Goal: Contribute content

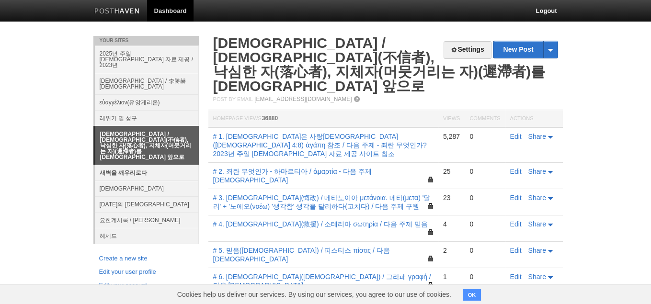
click at [138, 165] on link "새벽을 깨우리로다" at bounding box center [147, 173] width 104 height 16
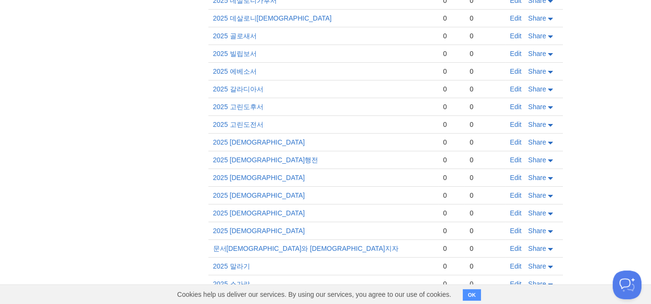
scroll to position [431, 0]
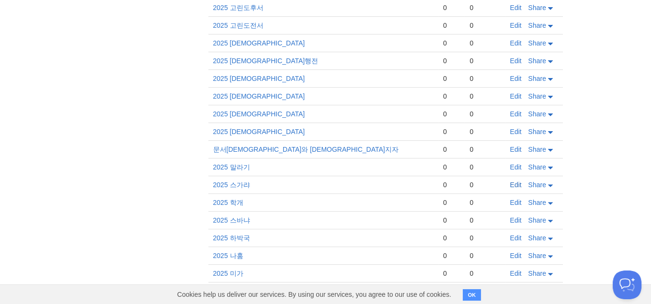
click at [515, 181] on link "Edit" at bounding box center [515, 185] width 11 height 8
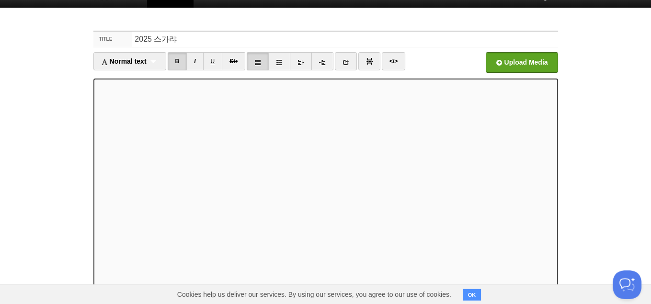
scroll to position [14, 0]
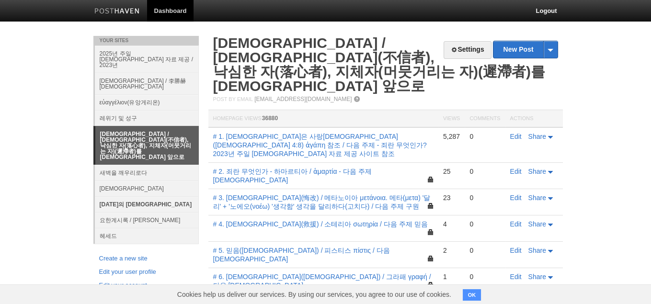
click at [125, 196] on link "[DATE]의 [DEMOGRAPHIC_DATA]" at bounding box center [147, 204] width 104 height 16
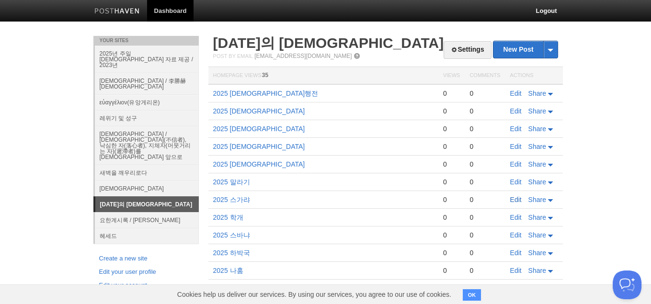
click at [512, 200] on link "Edit" at bounding box center [515, 200] width 11 height 8
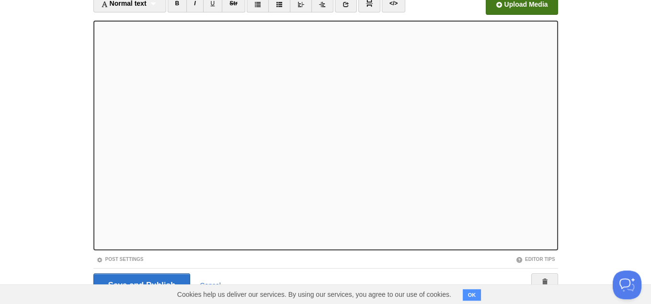
scroll to position [98, 0]
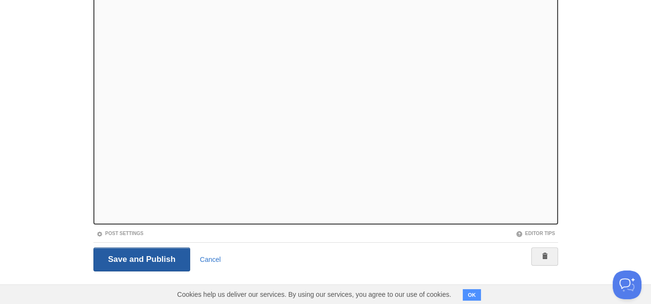
click at [145, 259] on input "Save and Publish" at bounding box center [141, 260] width 97 height 24
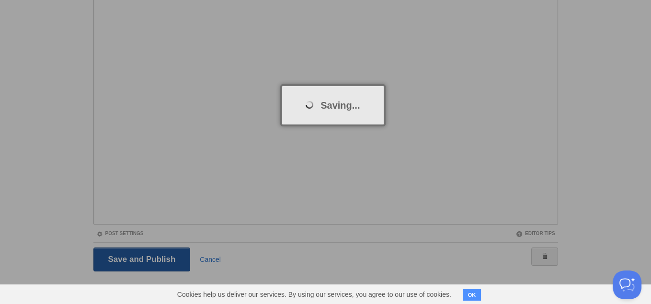
scroll to position [35, 0]
